Goal: Information Seeking & Learning: Learn about a topic

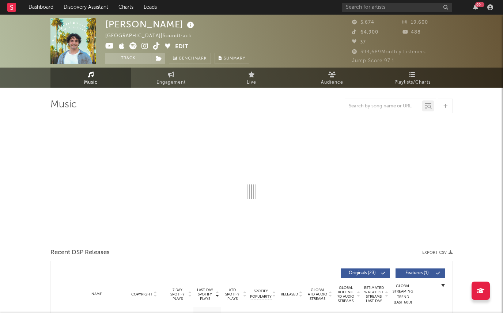
select select "1w"
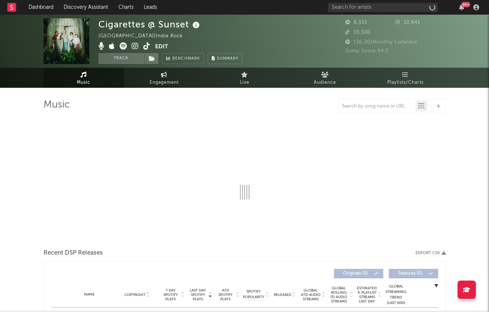
select select "1w"
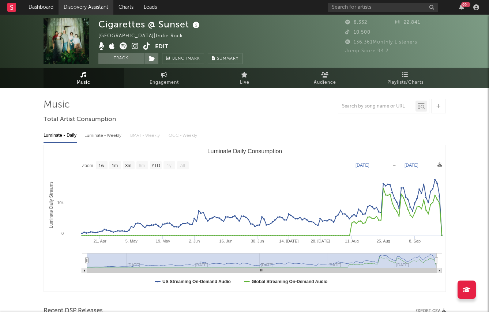
click at [83, 8] on link "Discovery Assistant" at bounding box center [85, 7] width 55 height 15
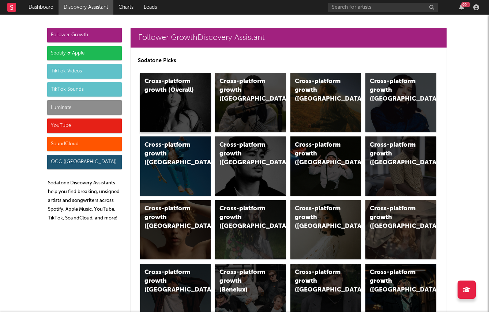
click at [182, 98] on div "Cross-platform growth (Overall)" at bounding box center [175, 102] width 71 height 59
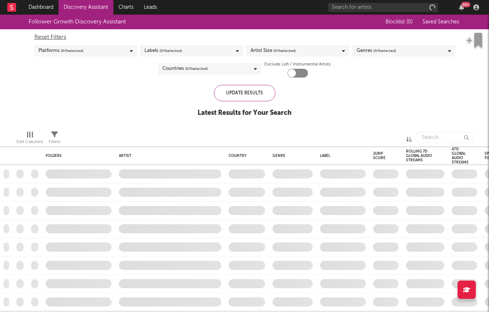
checkbox input "true"
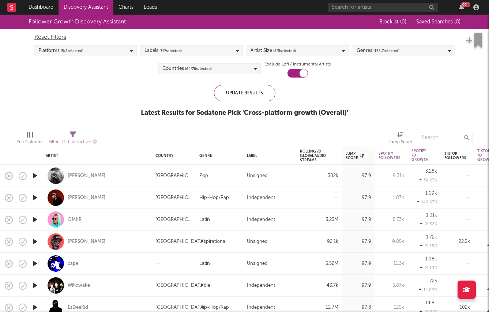
click at [116, 128] on div "Edit Columns Filters ( 11 filters active) Jump Score" at bounding box center [244, 136] width 489 height 22
click at [162, 49] on span "( 3 / 7 selected)" at bounding box center [170, 50] width 22 height 9
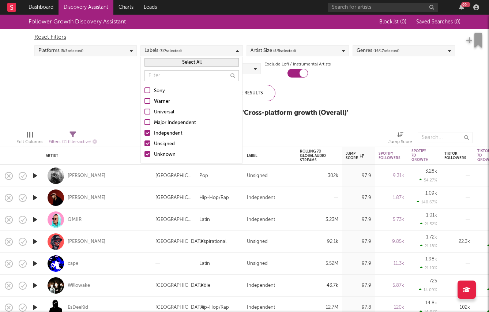
click at [159, 131] on div "Independent" at bounding box center [196, 133] width 85 height 9
click at [144, 131] on input "Independent" at bounding box center [144, 133] width 0 height 9
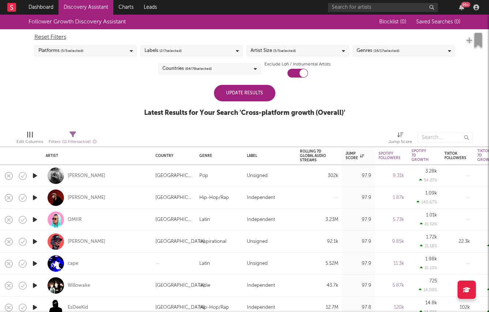
click at [102, 98] on div "Follower Growth Discovery Assistant Blocklist ( 0 ) Saved Searches ( 0 ) Reset …" at bounding box center [244, 70] width 489 height 110
click at [260, 97] on div "Update Results" at bounding box center [244, 93] width 61 height 16
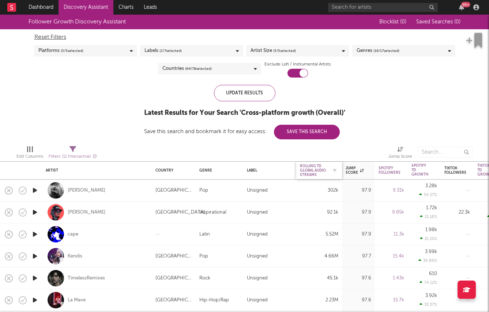
click at [325, 173] on div "Rolling 7D Global Audio Streams" at bounding box center [313, 170] width 27 height 13
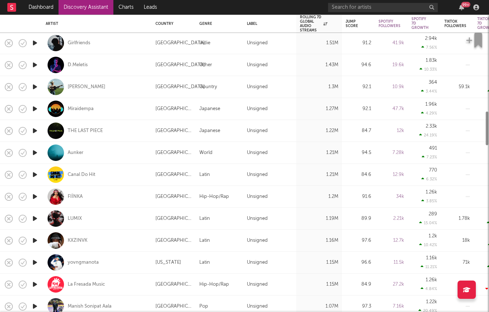
click at [35, 135] on icon "button" at bounding box center [35, 130] width 8 height 9
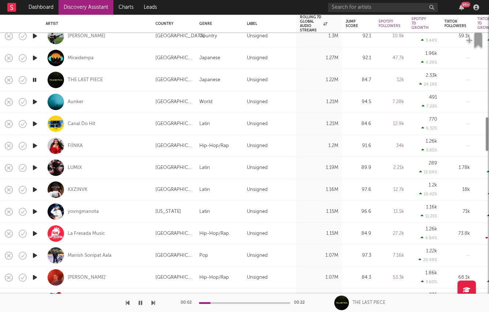
click at [34, 126] on icon "button" at bounding box center [35, 123] width 8 height 9
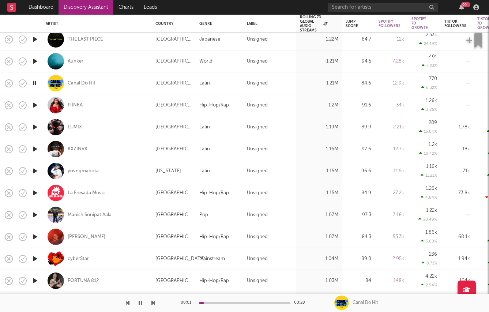
click at [33, 58] on icon "button" at bounding box center [35, 61] width 8 height 9
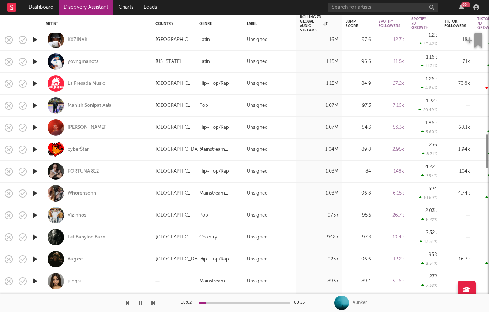
click at [35, 192] on icon "button" at bounding box center [35, 193] width 8 height 9
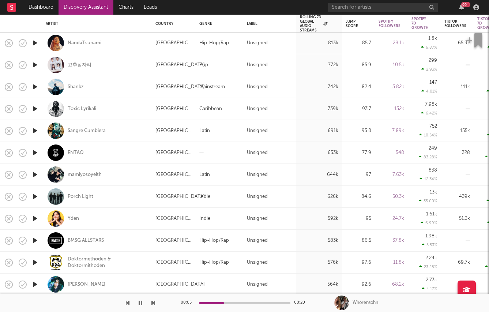
click at [30, 150] on div at bounding box center [34, 153] width 15 height 22
select select "1w"
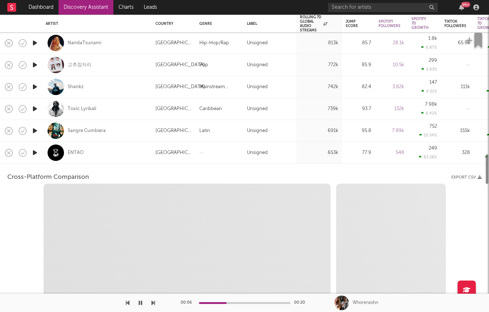
click at [35, 155] on icon "button" at bounding box center [35, 152] width 8 height 9
select select "1w"
click at [41, 161] on div at bounding box center [34, 153] width 15 height 22
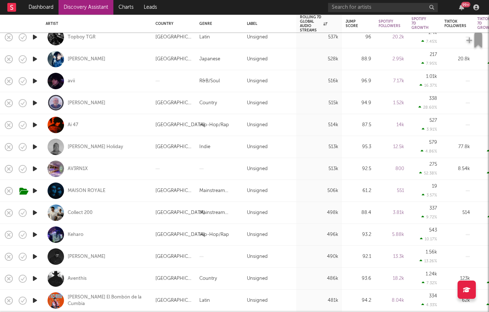
click at [36, 191] on icon "button" at bounding box center [35, 190] width 8 height 9
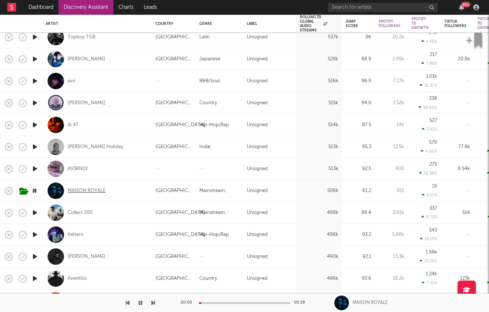
click at [84, 189] on div "MAISON ROYALE" at bounding box center [87, 191] width 38 height 7
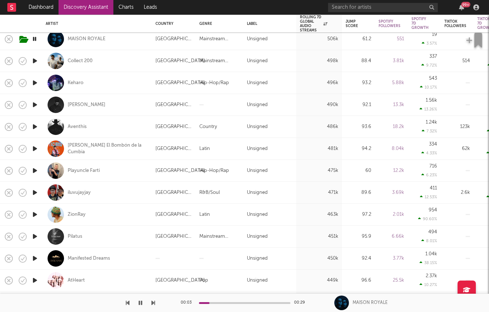
click at [35, 214] on icon "button" at bounding box center [35, 214] width 8 height 9
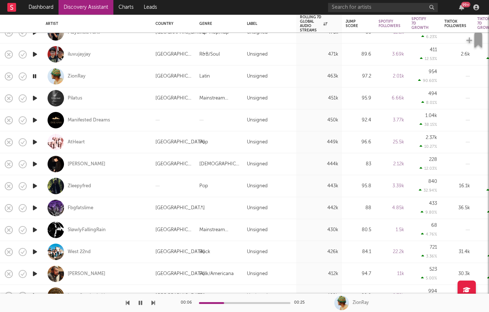
click at [33, 140] on icon "button" at bounding box center [35, 141] width 8 height 9
click at [80, 76] on div "ZionRay" at bounding box center [77, 76] width 18 height 7
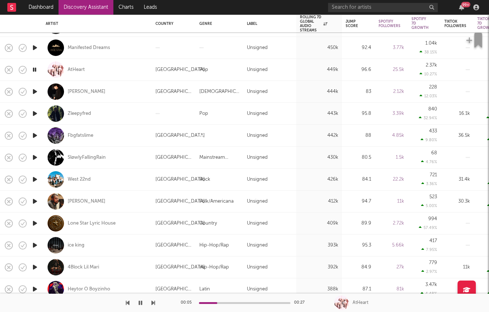
click at [34, 179] on icon "button" at bounding box center [35, 179] width 8 height 9
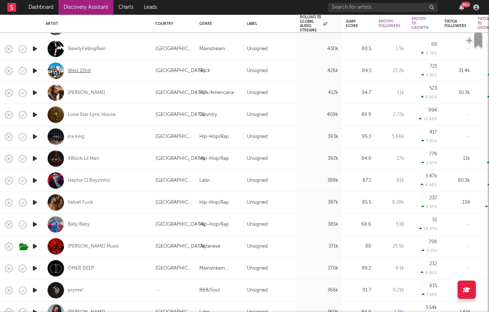
click at [77, 69] on div "West 22nd" at bounding box center [79, 71] width 23 height 7
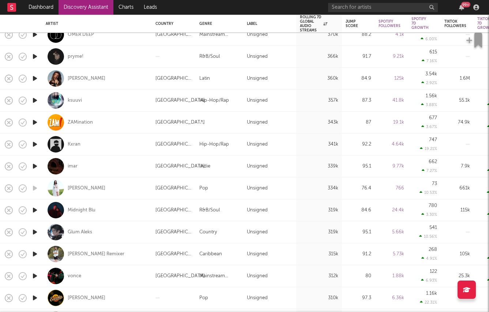
click at [34, 254] on icon "button" at bounding box center [35, 253] width 8 height 9
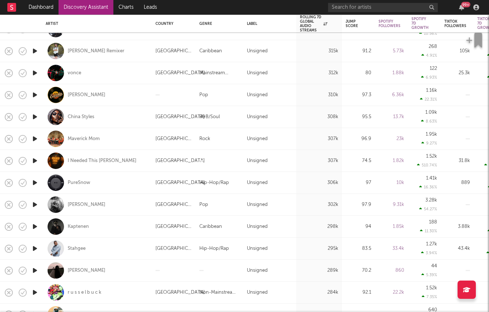
click at [33, 245] on icon "button" at bounding box center [35, 248] width 8 height 9
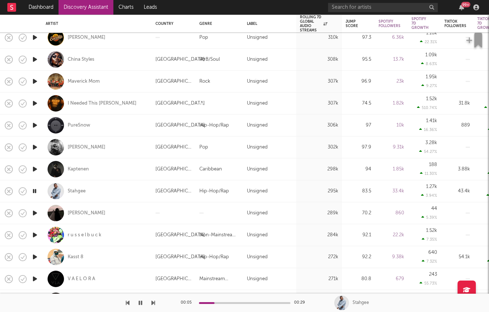
click at [35, 235] on icon "button" at bounding box center [35, 234] width 8 height 9
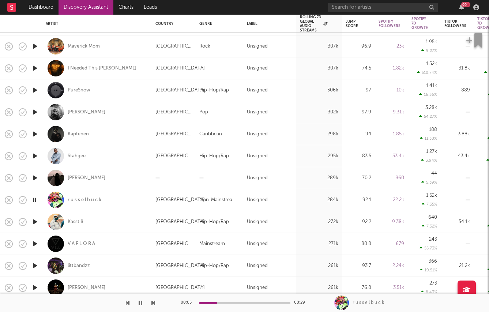
click at [35, 221] on icon "button" at bounding box center [35, 221] width 8 height 9
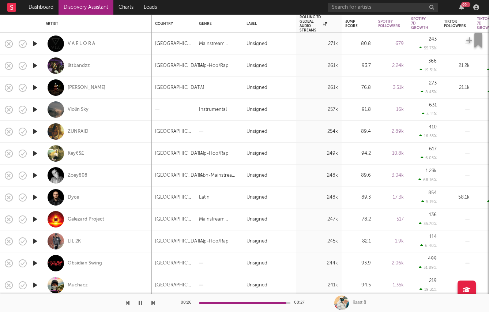
click at [35, 196] on icon "button" at bounding box center [35, 197] width 8 height 9
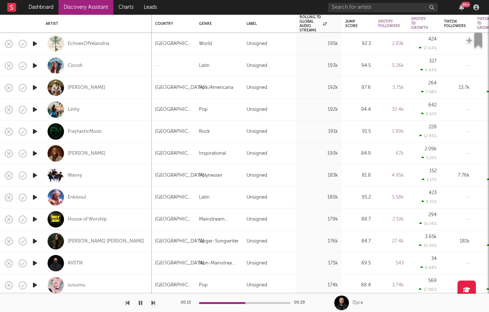
click at [34, 177] on icon "button" at bounding box center [35, 175] width 8 height 9
click at [73, 177] on div "Wavvy" at bounding box center [75, 175] width 15 height 7
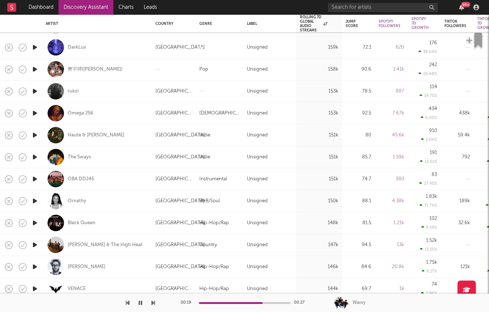
click at [38, 135] on icon "button" at bounding box center [35, 134] width 8 height 9
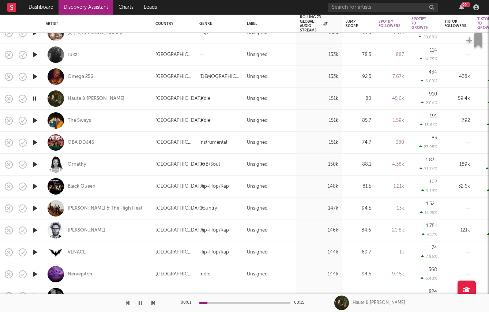
click at [29, 121] on div at bounding box center [34, 121] width 15 height 22
select select "1w"
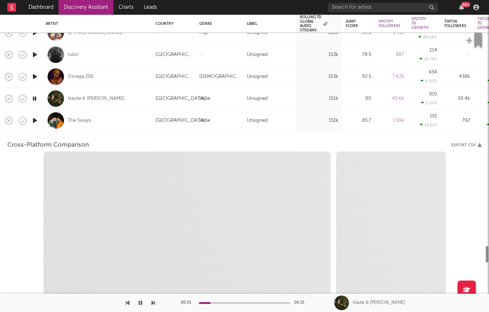
click at [29, 121] on div at bounding box center [34, 121] width 15 height 22
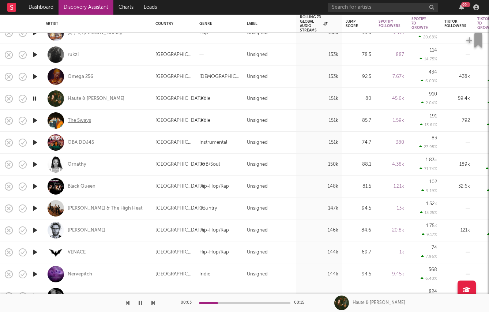
click at [70, 121] on div "The Sways" at bounding box center [79, 120] width 23 height 7
click at [37, 119] on icon "button" at bounding box center [35, 120] width 8 height 9
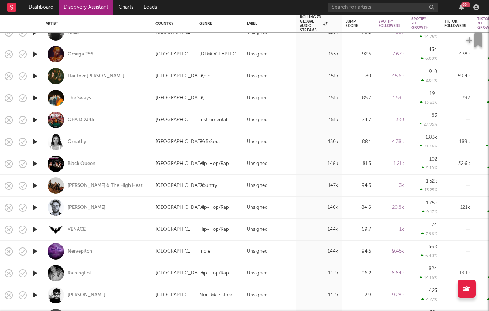
click at [31, 207] on icon "button" at bounding box center [35, 207] width 8 height 9
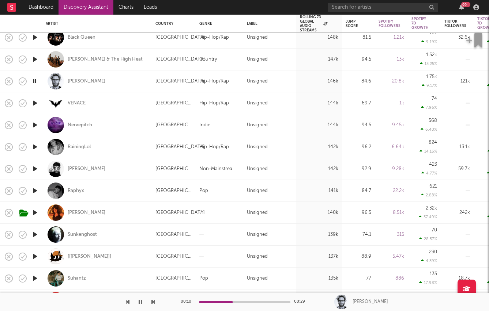
click at [81, 80] on div "Carli Oso" at bounding box center [87, 81] width 38 height 7
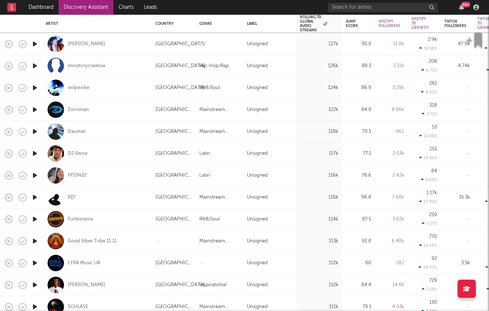
click at [38, 197] on icon "button" at bounding box center [35, 197] width 8 height 9
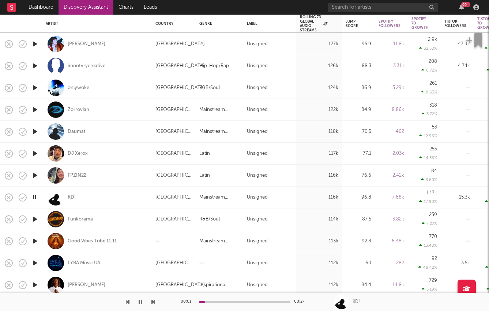
click at [37, 197] on icon "button" at bounding box center [34, 197] width 7 height 9
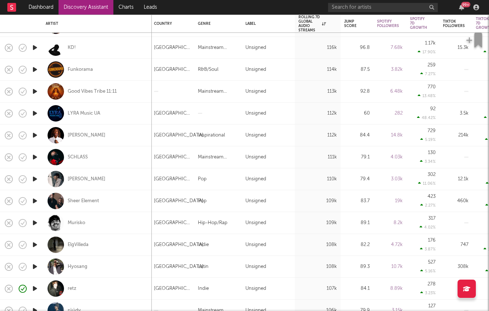
click at [36, 203] on icon "button" at bounding box center [35, 201] width 8 height 9
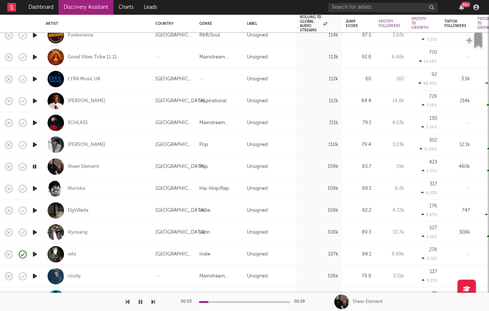
click at [34, 188] on icon "button" at bounding box center [35, 188] width 8 height 9
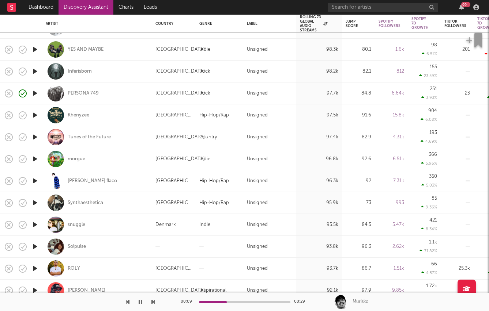
click at [35, 181] on icon "button" at bounding box center [35, 181] width 8 height 9
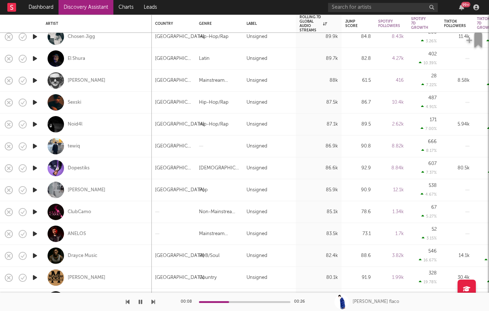
click at [36, 190] on icon "button" at bounding box center [35, 190] width 8 height 9
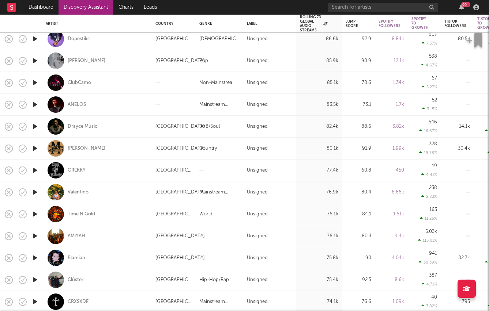
click at [36, 171] on icon "button" at bounding box center [35, 170] width 8 height 9
click at [35, 192] on icon "button" at bounding box center [35, 192] width 8 height 9
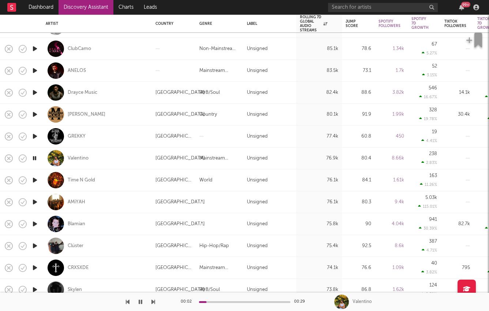
click at [31, 246] on icon "button" at bounding box center [35, 246] width 8 height 9
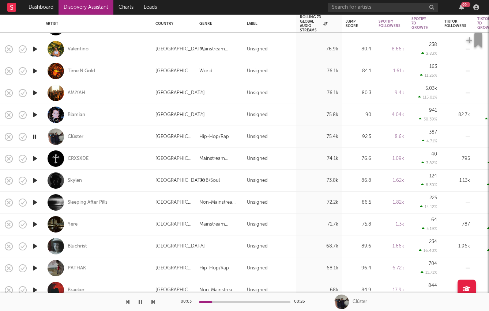
click at [34, 224] on icon "button" at bounding box center [35, 224] width 8 height 9
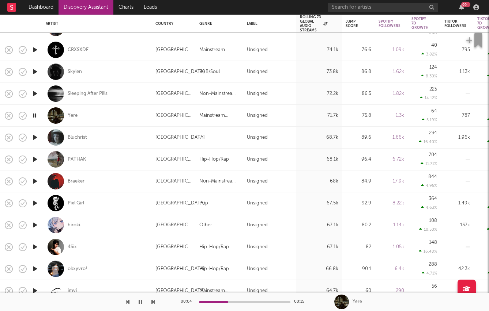
click at [34, 137] on icon "button" at bounding box center [35, 137] width 8 height 9
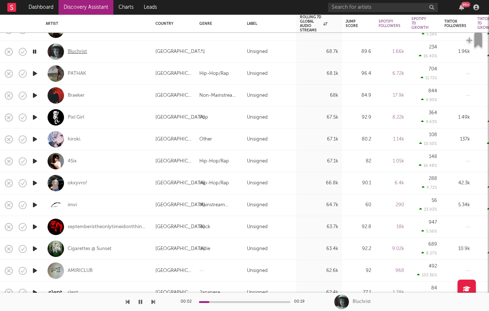
click at [80, 49] on div "Bluchrist" at bounding box center [77, 52] width 19 height 7
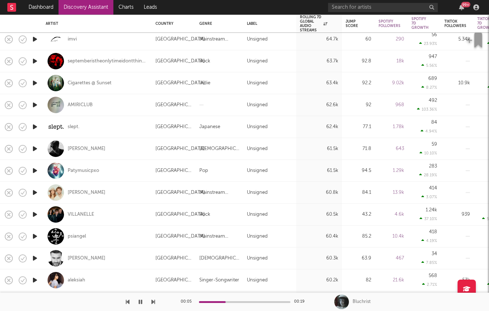
click at [38, 194] on icon "button" at bounding box center [35, 192] width 8 height 9
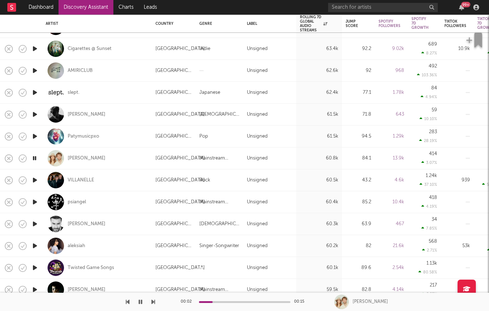
click at [32, 180] on icon "button" at bounding box center [35, 180] width 8 height 9
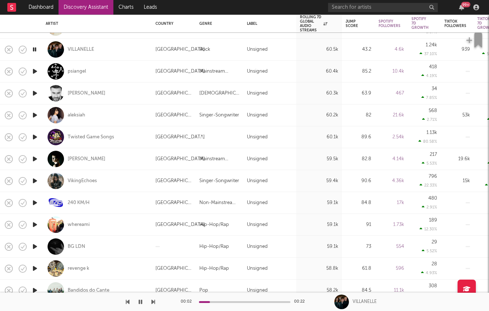
click at [32, 201] on icon "button" at bounding box center [35, 202] width 8 height 9
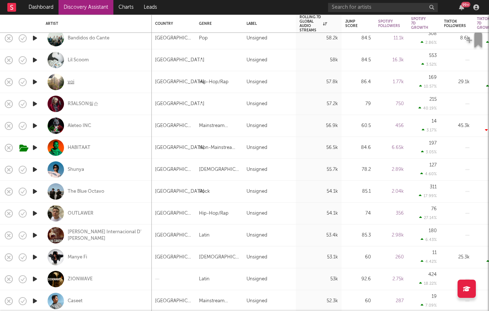
click at [69, 82] on div "voi" at bounding box center [71, 82] width 7 height 7
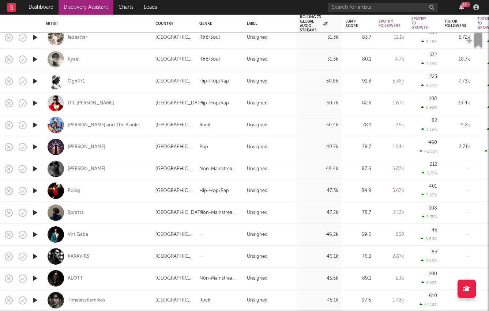
click at [33, 211] on icon "button" at bounding box center [35, 212] width 8 height 9
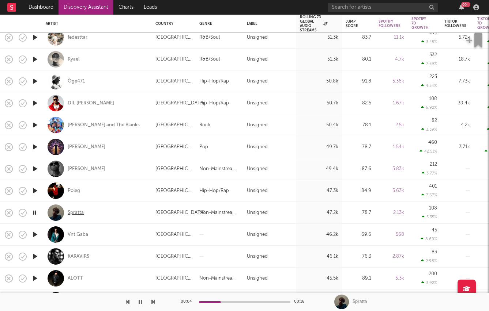
click at [73, 212] on div "Spratta" at bounding box center [76, 213] width 16 height 7
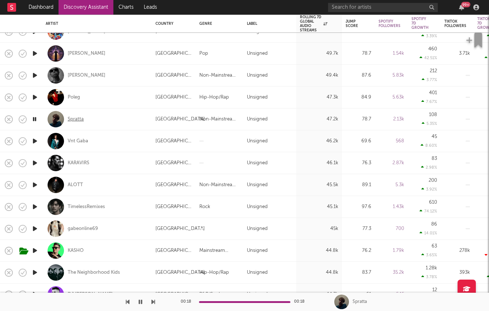
click at [76, 120] on div "Spratta" at bounding box center [76, 119] width 16 height 7
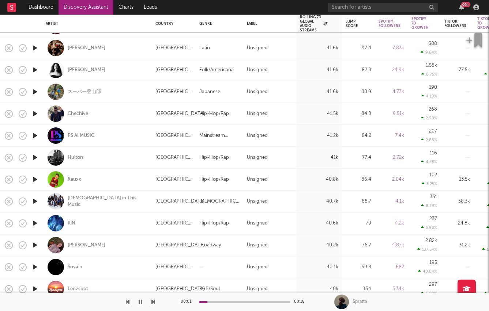
click at [30, 69] on div at bounding box center [34, 70] width 15 height 22
select select "1w"
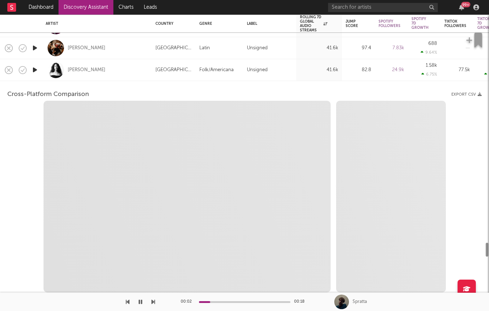
click at [31, 71] on icon "button" at bounding box center [35, 69] width 8 height 9
click at [46, 68] on div "CARMEN MARÍA" at bounding box center [97, 70] width 102 height 22
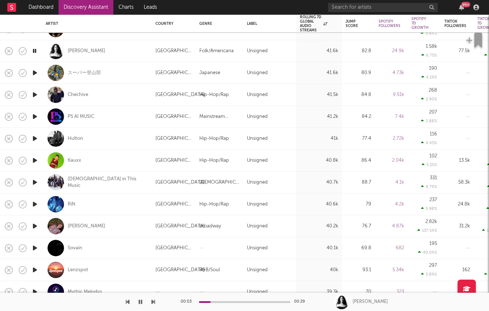
drag, startPoint x: 33, startPoint y: 137, endPoint x: 34, endPoint y: 174, distance: 37.3
click at [35, 181] on icon "button" at bounding box center [35, 182] width 8 height 9
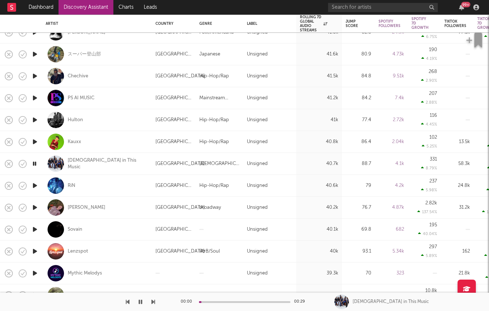
click at [34, 208] on icon "button" at bounding box center [35, 207] width 8 height 9
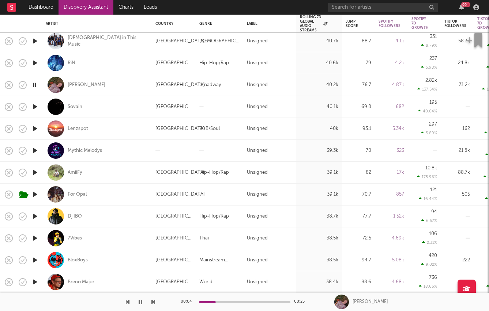
click at [38, 194] on icon "button" at bounding box center [35, 194] width 8 height 9
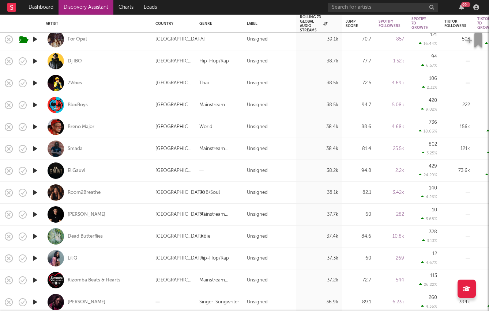
click at [35, 237] on icon "button" at bounding box center [35, 236] width 8 height 9
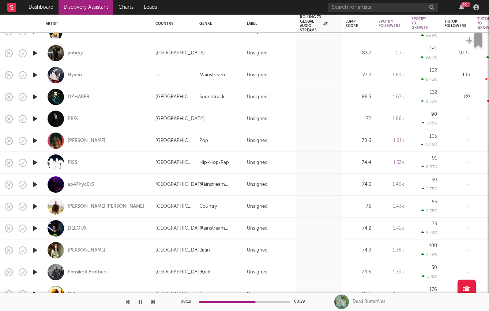
click at [47, 204] on div "J. Brian Farrar" at bounding box center [97, 207] width 102 height 22
select select "1w"
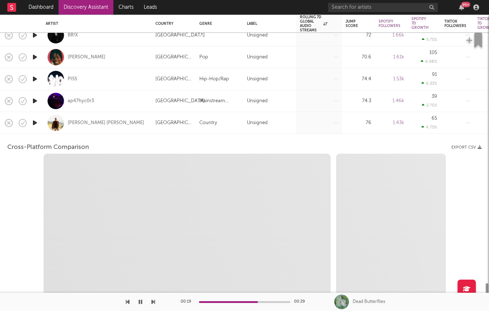
select select "1w"
click at [108, 128] on div "J. Brian Farrar" at bounding box center [97, 123] width 102 height 22
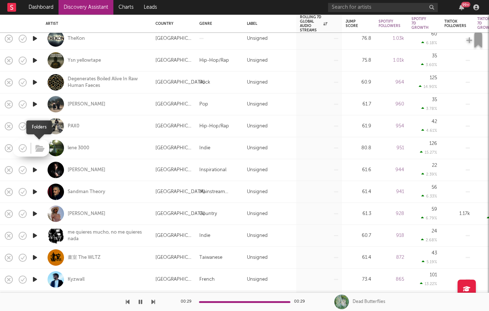
click at [31, 148] on div at bounding box center [31, 148] width 37 height 17
click at [38, 149] on icon "button" at bounding box center [35, 148] width 8 height 9
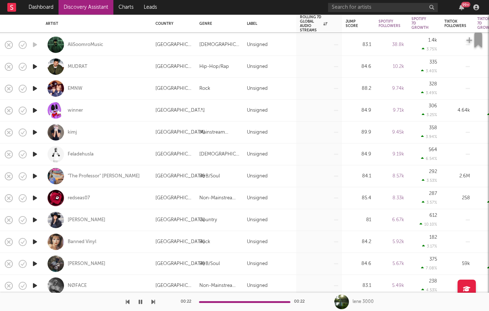
click at [37, 243] on icon "button" at bounding box center [35, 242] width 8 height 9
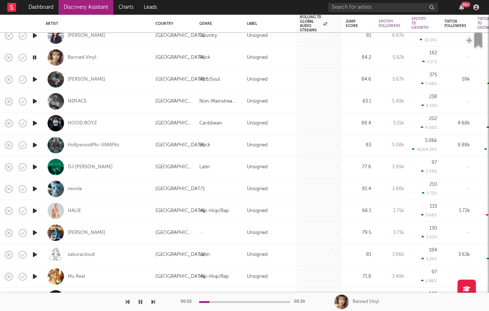
click at [31, 188] on icon "button" at bounding box center [35, 189] width 8 height 9
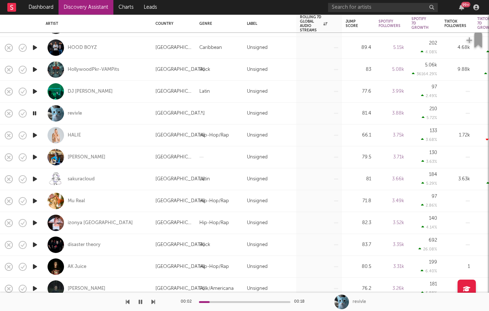
click at [77, 8] on link "Discovery Assistant" at bounding box center [85, 7] width 55 height 15
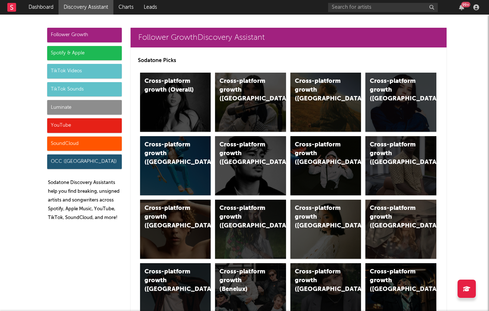
click at [83, 45] on div "Follower Growth Spotify & Apple TikTok Videos TikTok Sounds Luminate YouTube So…" at bounding box center [84, 128] width 75 height 200
click at [88, 55] on div "Spotify & Apple" at bounding box center [84, 53] width 75 height 15
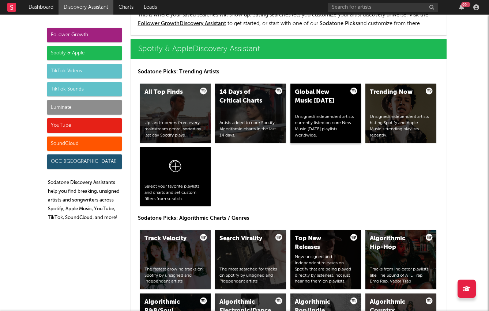
scroll to position [731, 0]
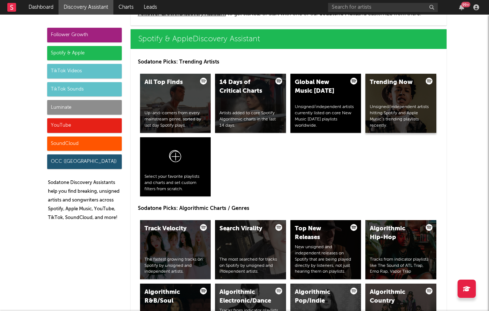
click at [390, 108] on div "Unsigned/independent artists hitting Spotify and Apple Music’s trending playlis…" at bounding box center [401, 116] width 62 height 24
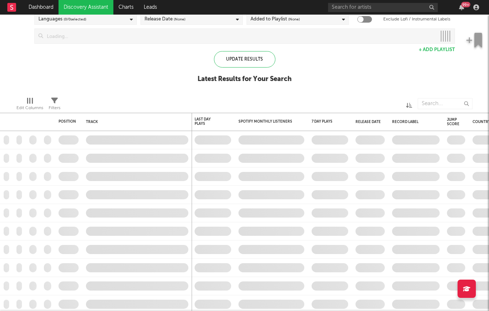
checkbox input "true"
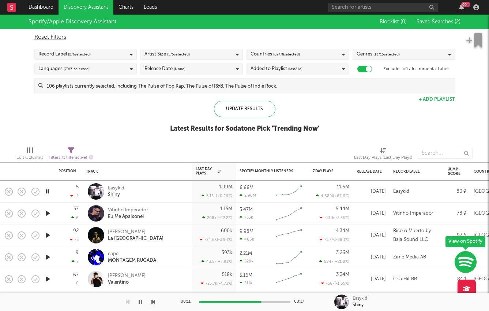
click at [119, 53] on div "Record Label ( 2 / 6 selected)" at bounding box center [85, 54] width 102 height 11
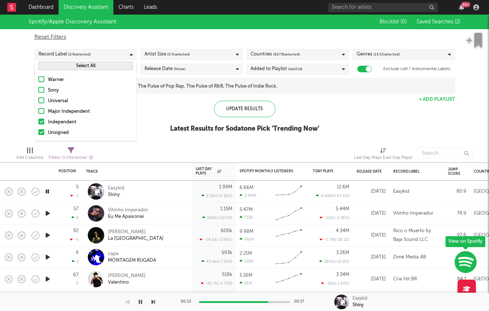
drag, startPoint x: 90, startPoint y: 119, endPoint x: 94, endPoint y: 117, distance: 4.3
click at [90, 119] on div "Independent" at bounding box center [90, 122] width 85 height 9
click at [38, 119] on input "Independent" at bounding box center [38, 122] width 0 height 9
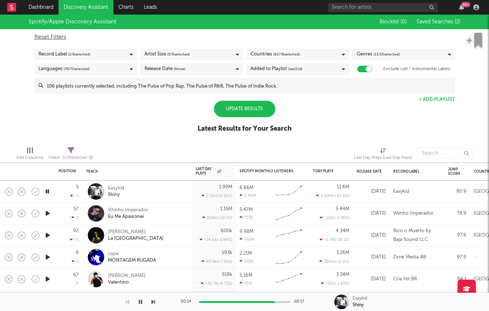
click at [236, 106] on div "Update Results" at bounding box center [244, 109] width 61 height 16
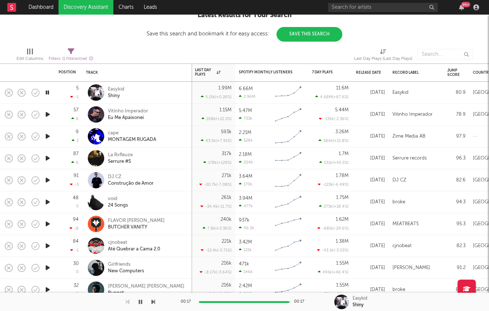
click at [45, 158] on icon "button" at bounding box center [48, 158] width 8 height 9
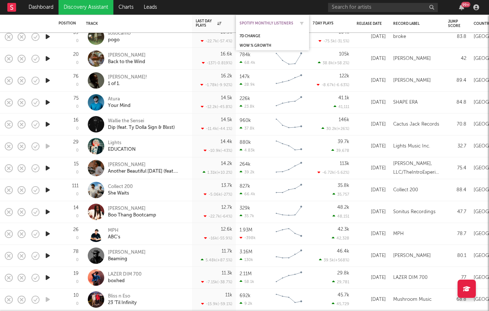
click at [254, 21] on div "Spotify Monthly Listeners" at bounding box center [266, 23] width 55 height 4
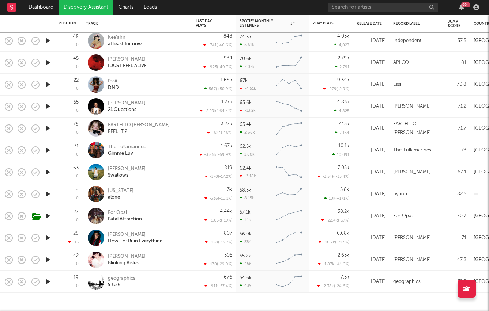
click at [48, 283] on icon "button" at bounding box center [48, 281] width 8 height 9
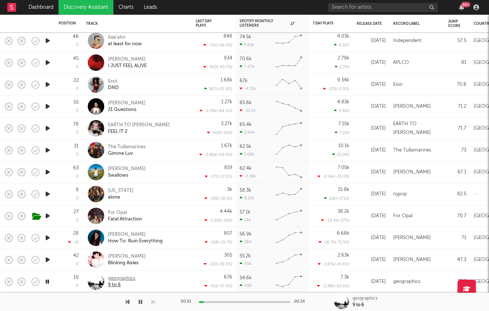
click at [122, 277] on div "geographics" at bounding box center [121, 279] width 27 height 7
click at [45, 260] on icon "button" at bounding box center [48, 260] width 8 height 9
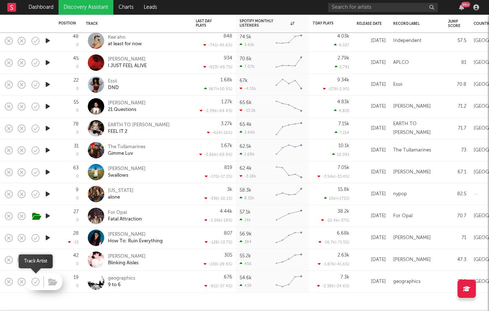
click at [35, 283] on icon "button" at bounding box center [36, 282] width 2 height 3
click at [35, 281] on icon "button" at bounding box center [35, 282] width 10 height 10
click at [49, 280] on icon "button" at bounding box center [52, 283] width 9 height 8
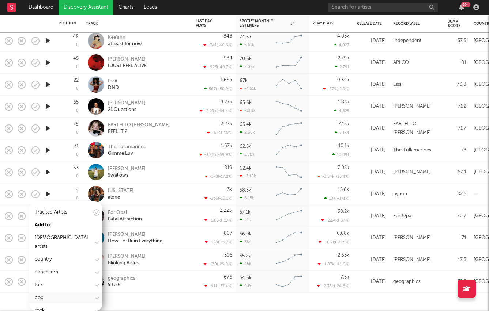
scroll to position [40, 0]
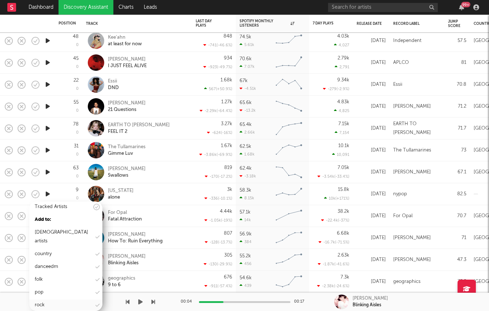
click at [62, 300] on div "rock" at bounding box center [65, 305] width 73 height 11
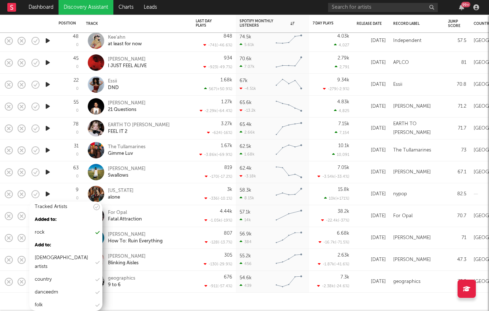
scroll to position [0, 0]
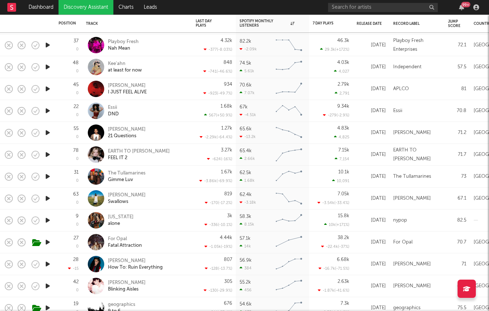
click at [49, 220] on icon "button" at bounding box center [48, 220] width 8 height 9
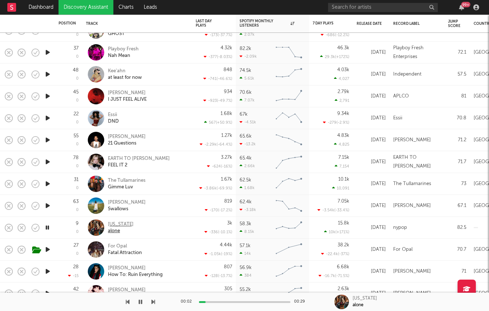
click at [113, 224] on div "NEW YORK" at bounding box center [121, 225] width 26 height 7
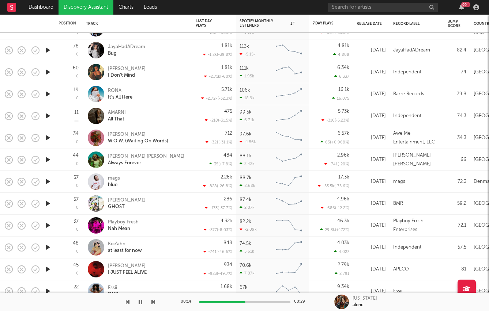
click at [48, 181] on icon "button" at bounding box center [48, 181] width 8 height 9
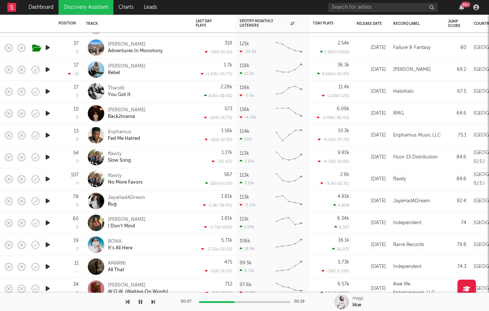
click at [45, 136] on icon "button" at bounding box center [48, 135] width 8 height 9
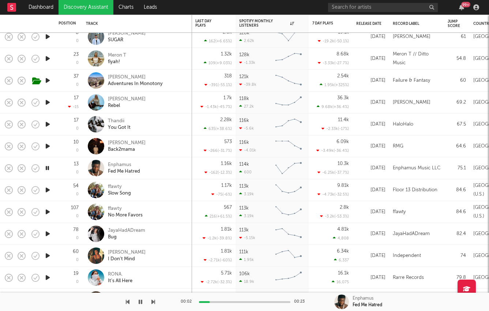
click at [46, 189] on icon "button" at bounding box center [48, 190] width 8 height 9
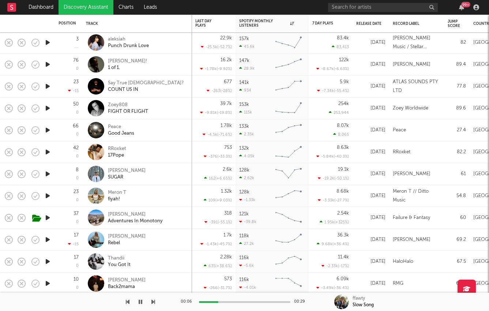
click at [46, 128] on icon "button" at bounding box center [48, 130] width 8 height 9
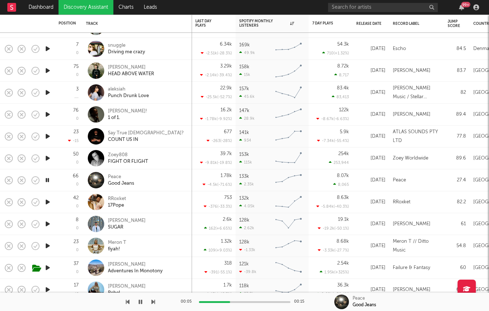
click at [50, 158] on icon "button" at bounding box center [48, 158] width 8 height 9
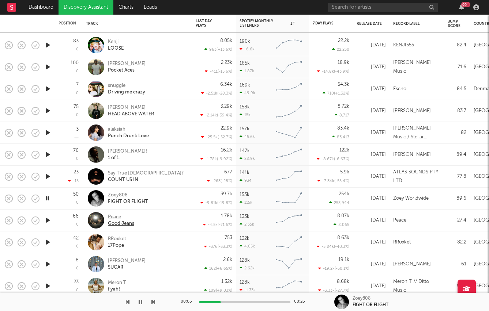
click at [110, 217] on div "Peace" at bounding box center [121, 217] width 26 height 7
click at [116, 192] on div "Zoey808" at bounding box center [128, 195] width 40 height 7
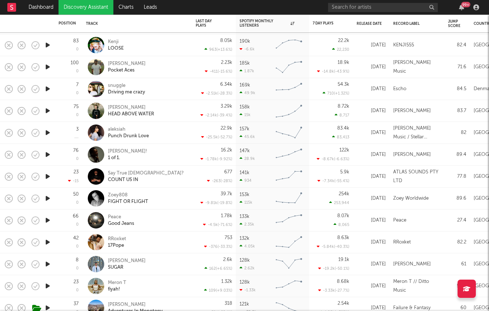
click at [46, 176] on icon "button" at bounding box center [48, 176] width 8 height 9
click at [46, 155] on icon "button" at bounding box center [48, 154] width 8 height 9
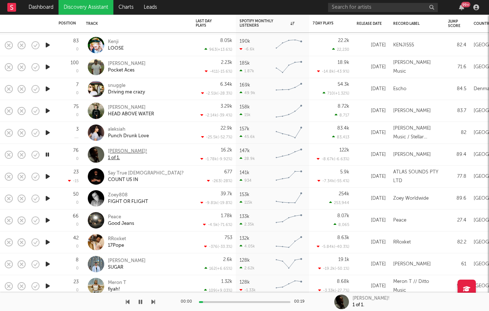
click at [117, 149] on div "[PERSON_NAME]!" at bounding box center [127, 151] width 39 height 7
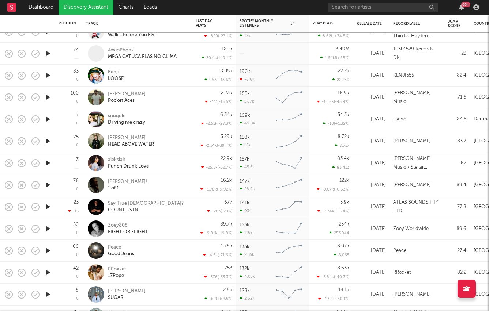
click at [48, 141] on icon "button" at bounding box center [48, 141] width 8 height 9
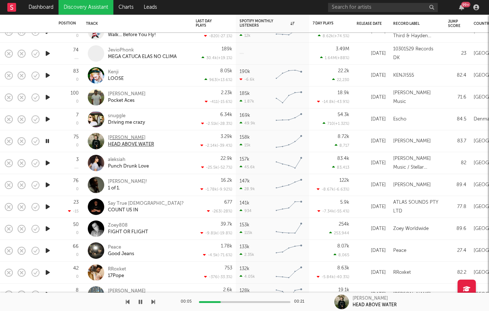
click at [118, 136] on div "Tom Cooper" at bounding box center [131, 138] width 46 height 7
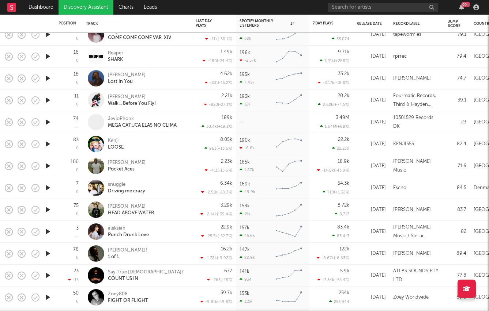
click at [51, 100] on icon "button" at bounding box center [48, 100] width 8 height 9
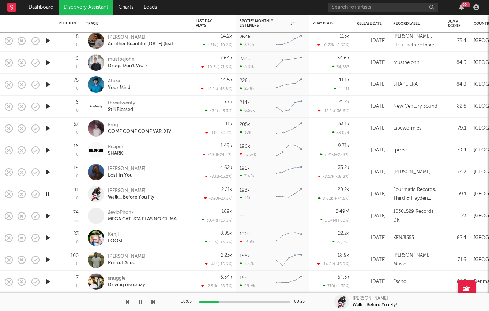
click at [46, 128] on icon "button" at bounding box center [48, 128] width 8 height 9
click at [108, 124] on div "Frog" at bounding box center [139, 125] width 63 height 7
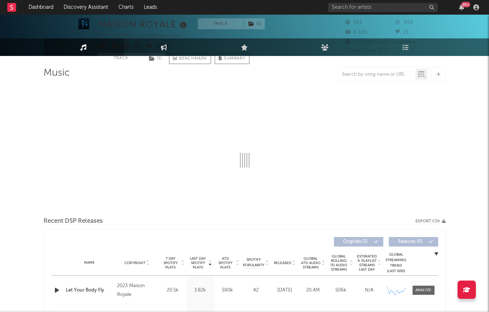
select select "6m"
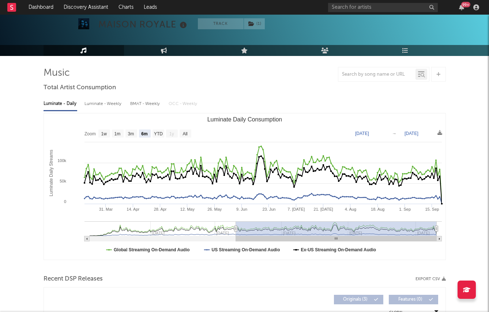
scroll to position [32, 0]
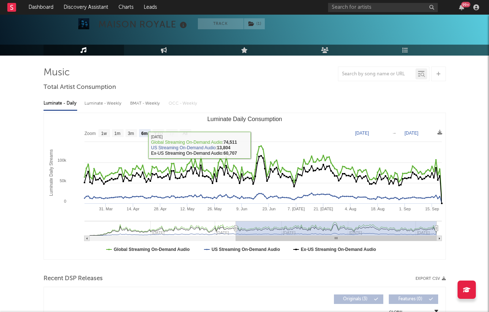
click at [117, 108] on div "Luminate - Weekly" at bounding box center [103, 103] width 38 height 12
select select "6m"
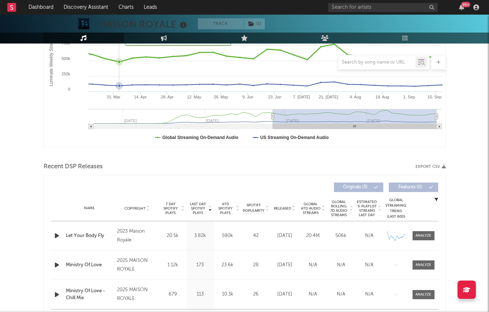
scroll to position [206, 0]
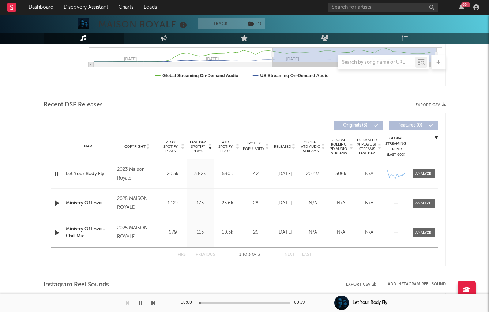
click at [55, 202] on icon "button" at bounding box center [57, 202] width 8 height 9
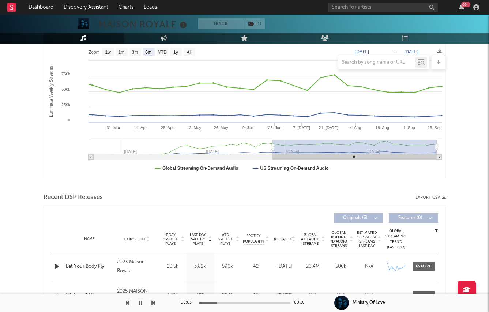
scroll to position [0, 0]
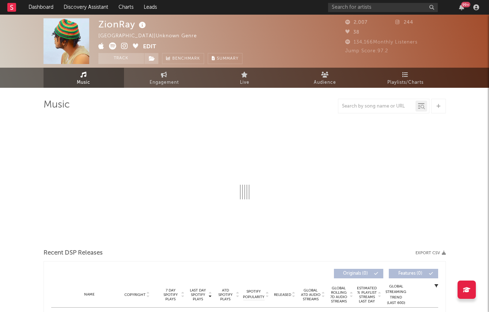
select select "1w"
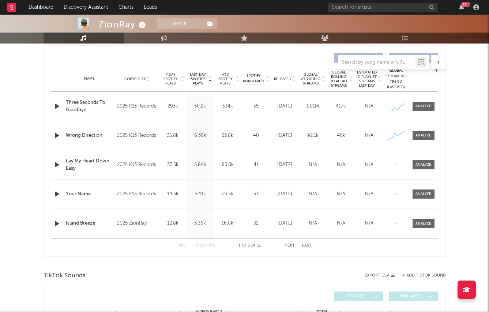
scroll to position [271, 0]
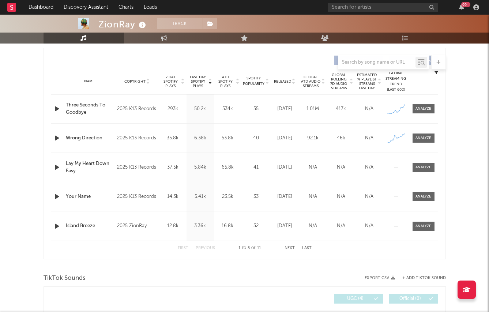
click at [284, 78] on div "Name Copyright Label Album Names Composer Names 7 Day Spotify Plays Last Day Sp…" at bounding box center [244, 82] width 387 height 26
click at [284, 79] on div "Released" at bounding box center [284, 81] width 24 height 5
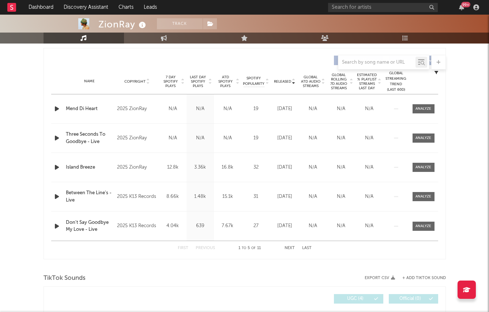
click at [284, 79] on div "Released" at bounding box center [284, 81] width 24 height 5
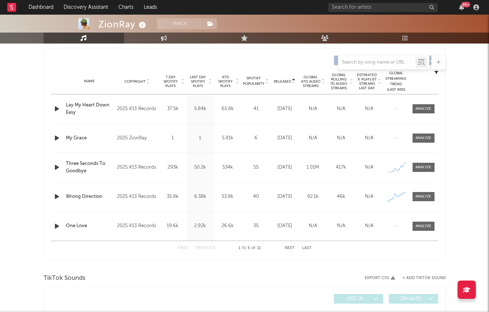
click at [284, 79] on div "Released" at bounding box center [284, 81] width 24 height 5
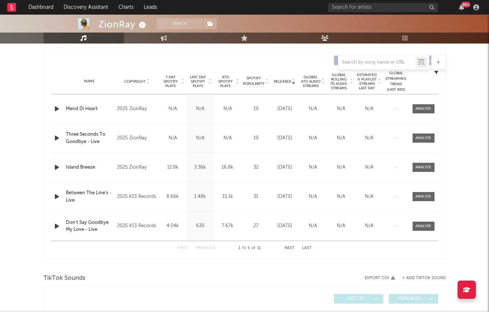
click at [201, 84] on span "Last Day Spotify Plays" at bounding box center [197, 81] width 19 height 13
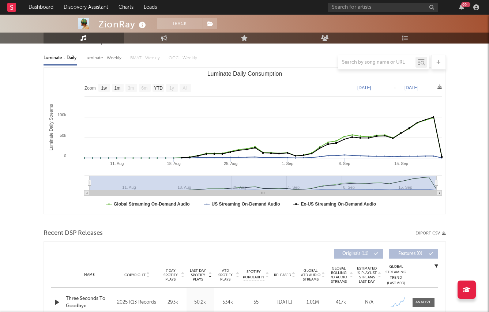
scroll to position [0, 0]
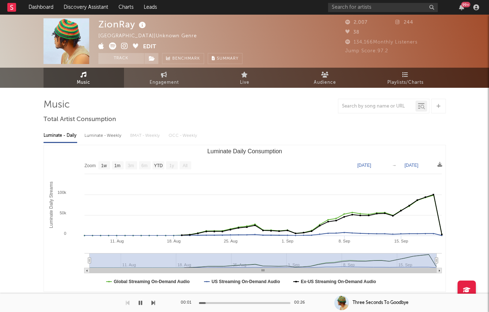
click at [121, 44] on icon at bounding box center [124, 45] width 7 height 7
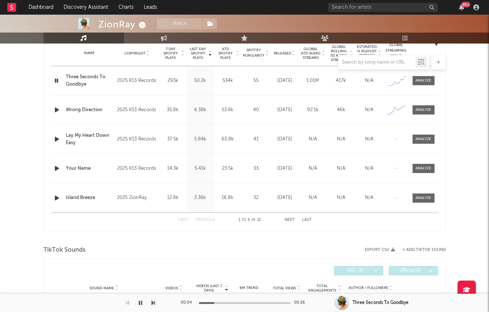
scroll to position [286, 0]
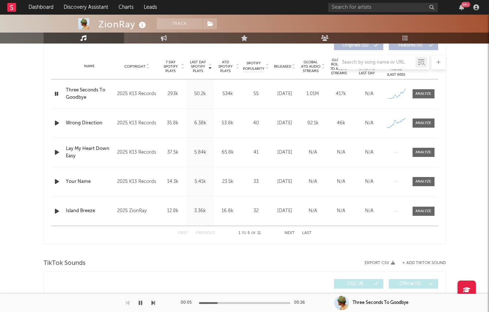
click at [54, 117] on div "Name Wrong Direction Copyright 2025 K13 Records Label K13 Records Album Names W…" at bounding box center [244, 123] width 387 height 29
click at [54, 119] on icon "button" at bounding box center [57, 122] width 8 height 9
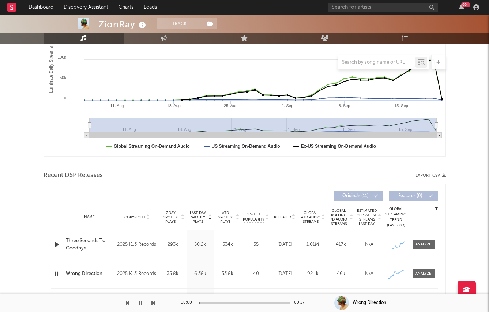
scroll to position [3, 0]
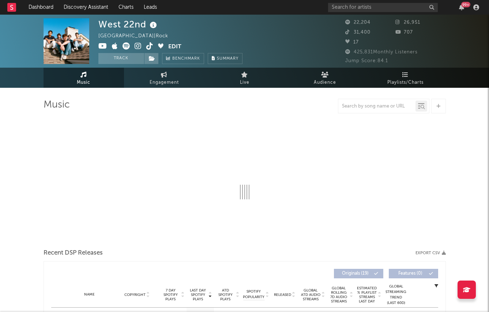
select select "6m"
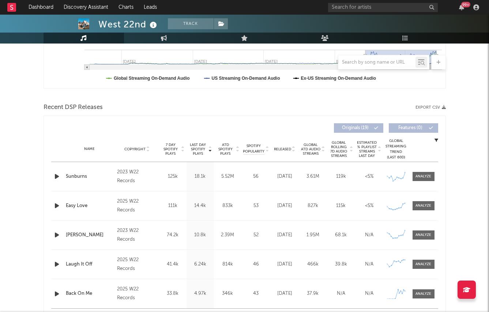
scroll to position [255, 0]
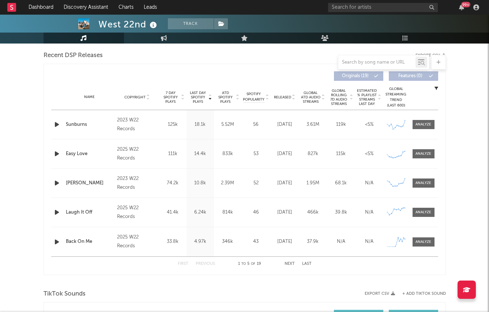
click at [281, 96] on span "Released" at bounding box center [282, 97] width 17 height 4
click at [191, 90] on div "Name Copyright Label Album Names Composer Names 7 Day Spotify Plays Last Day Sp…" at bounding box center [244, 97] width 387 height 26
click at [194, 92] on span "Last Day Spotify Plays" at bounding box center [197, 97] width 19 height 13
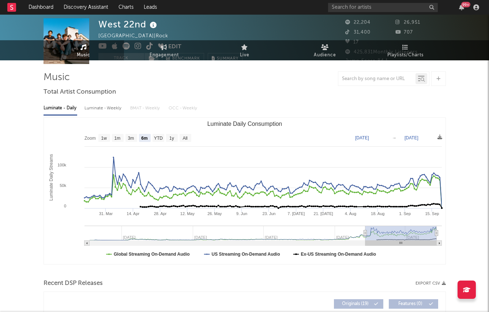
scroll to position [0, 0]
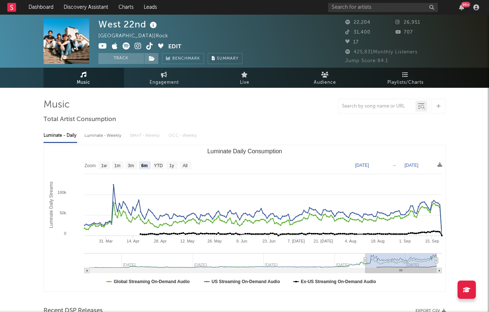
click at [136, 46] on icon at bounding box center [138, 45] width 7 height 7
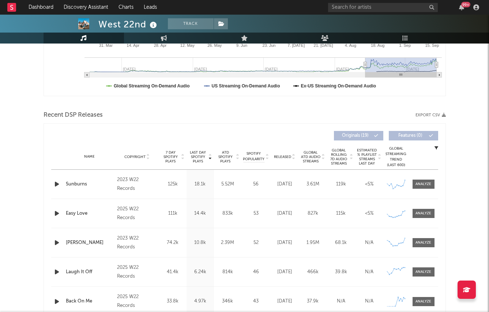
scroll to position [280, 0]
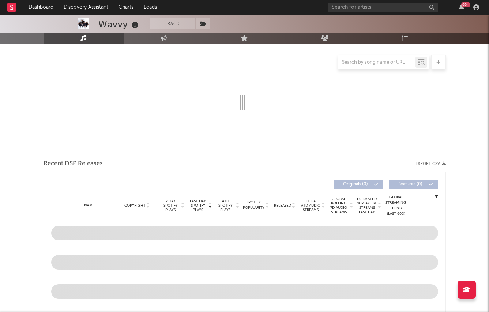
select select "6m"
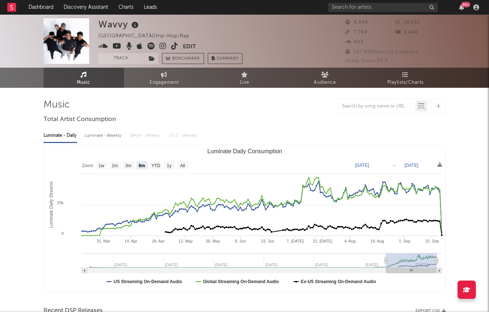
click at [113, 138] on div "Luminate - Weekly" at bounding box center [103, 135] width 38 height 12
select select "6m"
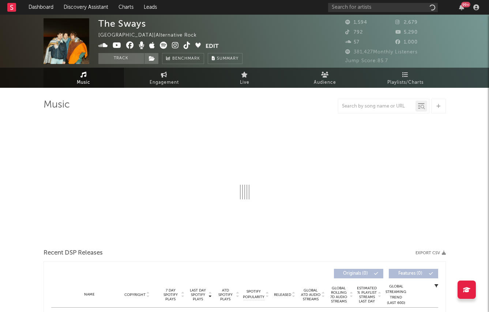
select select "1w"
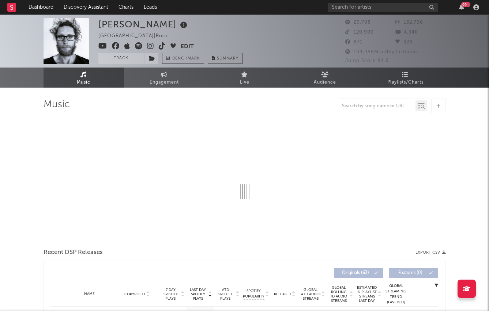
select select "6m"
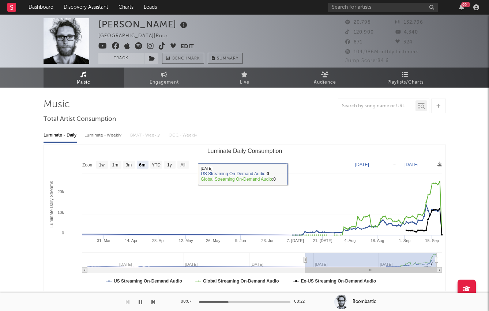
click at [110, 132] on div "Luminate - Weekly" at bounding box center [103, 135] width 38 height 12
select select "6m"
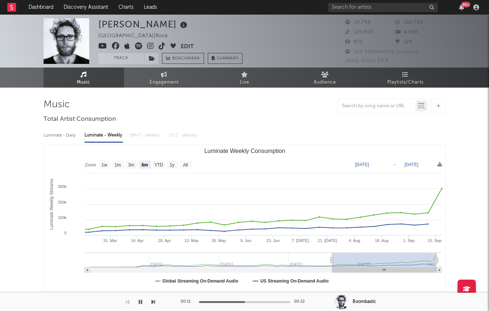
click at [150, 45] on icon at bounding box center [150, 45] width 7 height 7
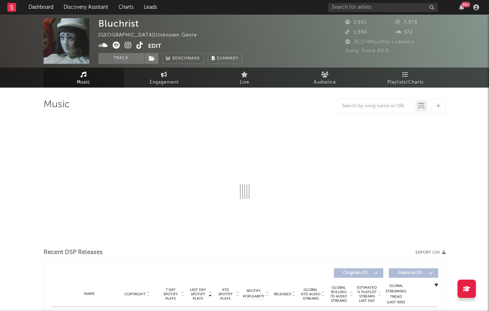
select select "1w"
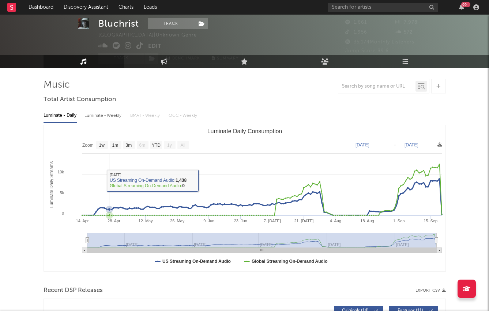
scroll to position [20, 0]
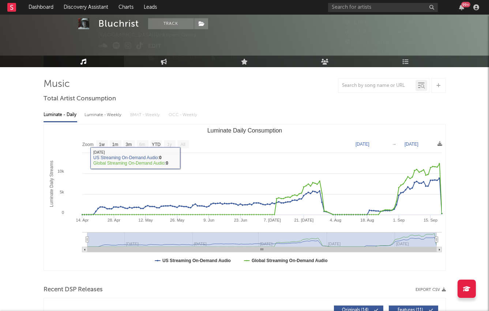
click at [98, 110] on div "Luminate - Weekly" at bounding box center [103, 115] width 38 height 12
select select "1w"
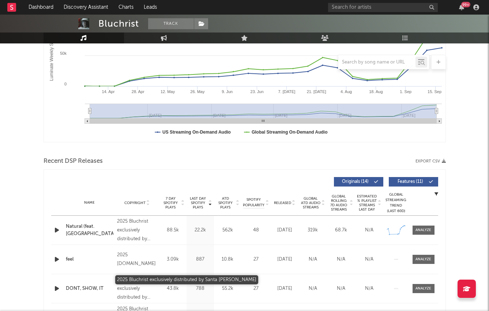
scroll to position [188, 0]
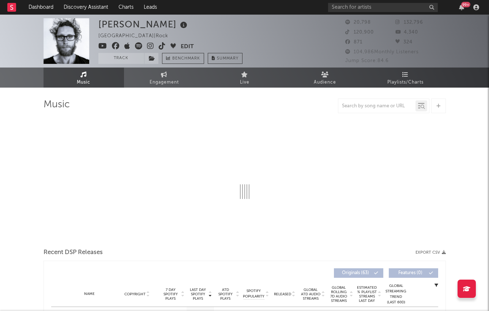
select select "6m"
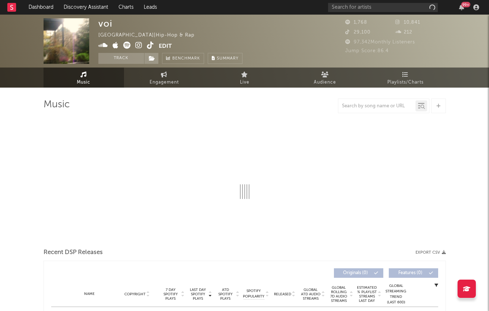
select select "1w"
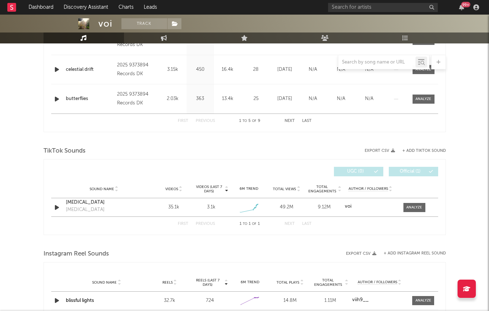
scroll to position [400, 0]
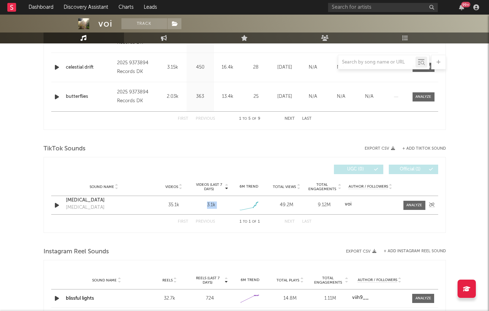
drag, startPoint x: 205, startPoint y: 203, endPoint x: 231, endPoint y: 207, distance: 26.2
click at [232, 207] on div "Sound Name sleepwalking sleepwalking Videos 35.1k Videos (last 7 days) 3.1k Wee…" at bounding box center [244, 205] width 387 height 18
drag, startPoint x: 196, startPoint y: 231, endPoint x: 243, endPoint y: 165, distance: 81.7
click at [197, 231] on div "Videos (last 7 days) Sound Name Videos Videos (last 7 days) Total Views Total E…" at bounding box center [244, 195] width 402 height 76
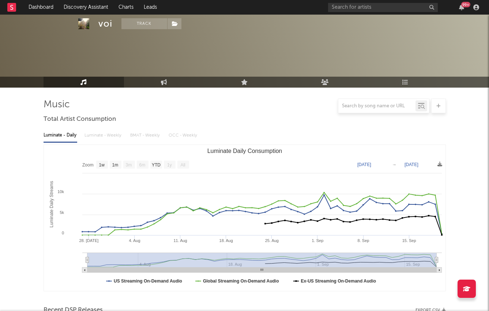
select select "1w"
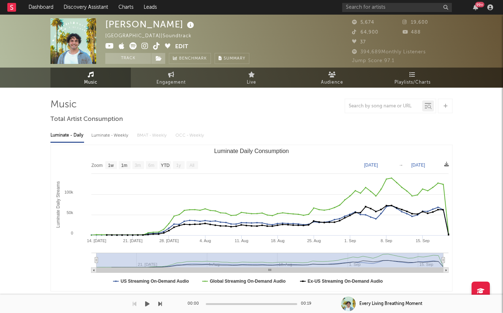
select select "1w"
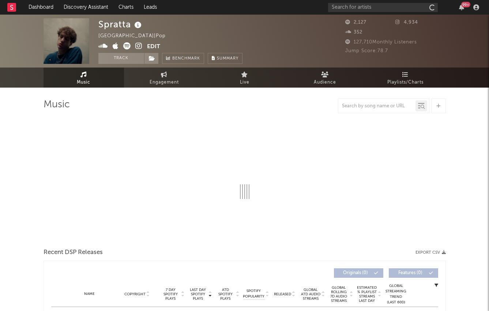
select select "1w"
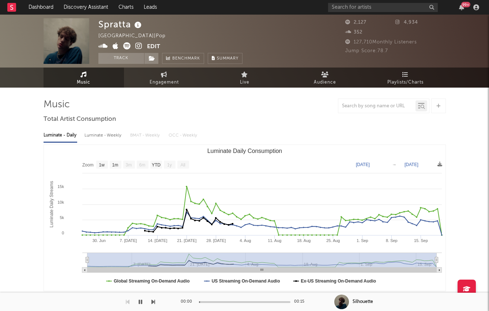
click at [94, 133] on div "Luminate - Weekly" at bounding box center [103, 135] width 38 height 12
select select "6m"
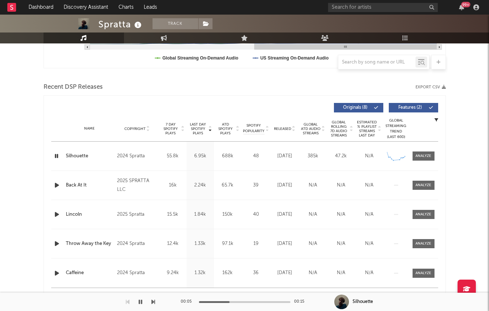
scroll to position [233, 0]
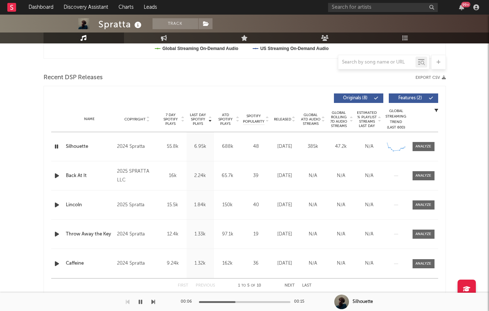
drag, startPoint x: 281, startPoint y: 125, endPoint x: 280, endPoint y: 120, distance: 4.6
click at [281, 125] on div "Name Copyright Label Album Names Composer Names 7 Day Spotify Plays Last Day Sp…" at bounding box center [244, 120] width 387 height 26
click at [279, 123] on div "Name Copyright Label Album Names Composer Names 7 Day Spotify Plays Last Day Sp…" at bounding box center [244, 120] width 387 height 26
click at [280, 117] on div "Released" at bounding box center [284, 119] width 24 height 5
click at [195, 123] on span "Last Day Spotify Plays" at bounding box center [197, 119] width 19 height 13
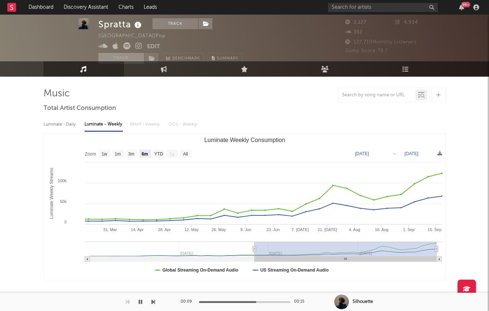
scroll to position [0, 0]
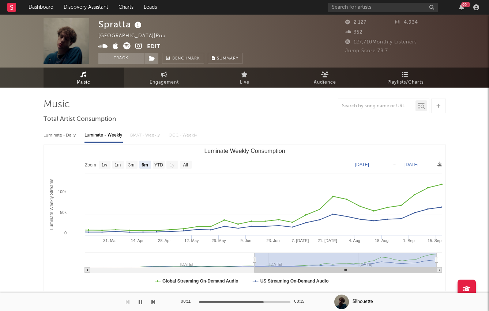
click at [140, 45] on icon at bounding box center [138, 45] width 7 height 7
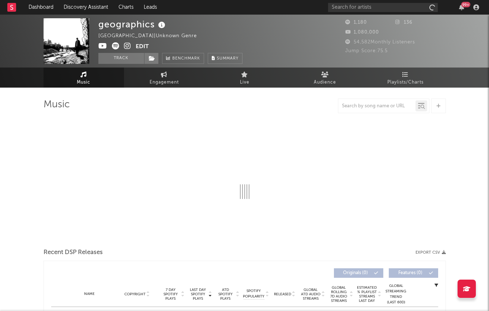
select select "1w"
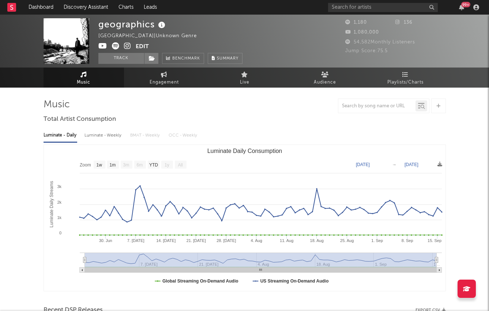
click at [103, 139] on div "Luminate - Weekly" at bounding box center [103, 135] width 38 height 12
select select "1w"
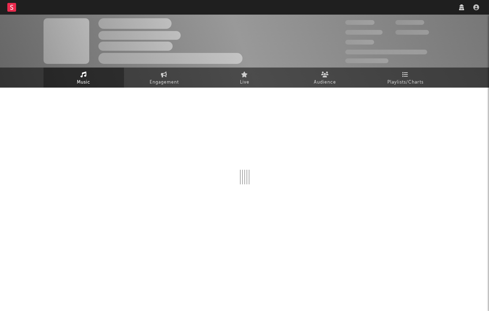
select select "1w"
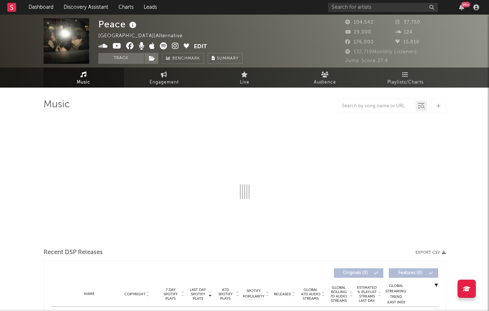
select select "6m"
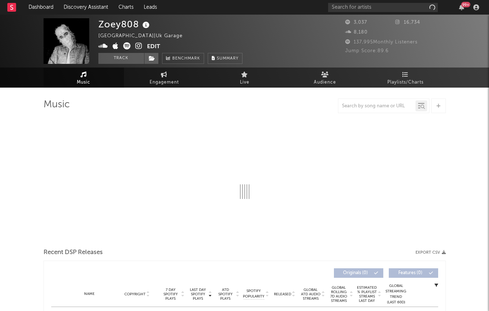
select select "1w"
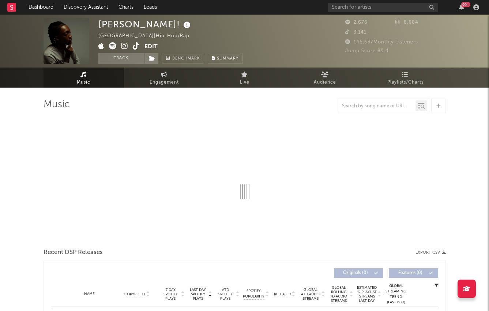
select select "1w"
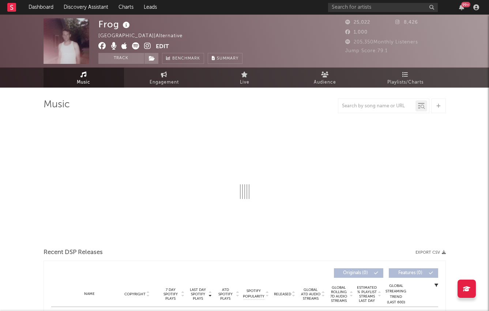
select select "6m"
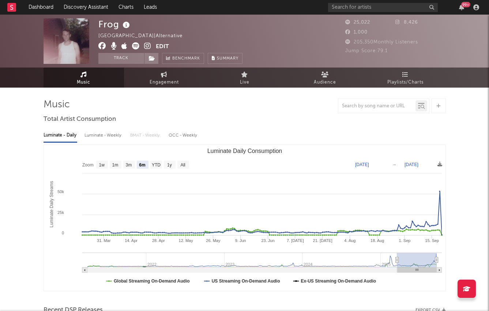
click at [116, 141] on div "Luminate - Weekly" at bounding box center [103, 135] width 38 height 12
select select "6m"
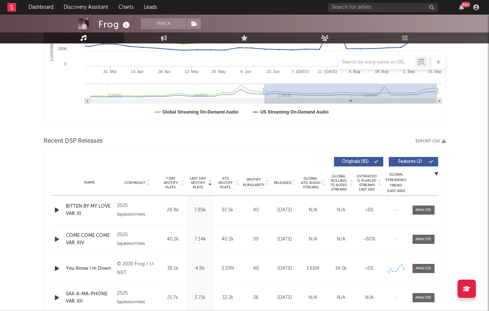
scroll to position [182, 0]
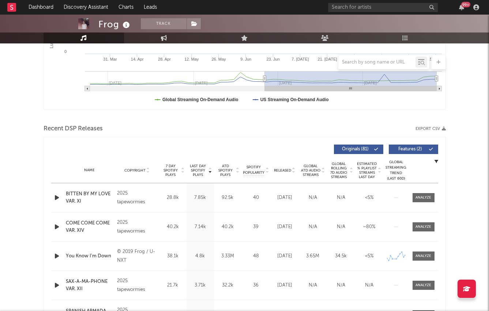
click at [56, 257] on icon "button" at bounding box center [57, 256] width 8 height 9
